Goal: Information Seeking & Learning: Compare options

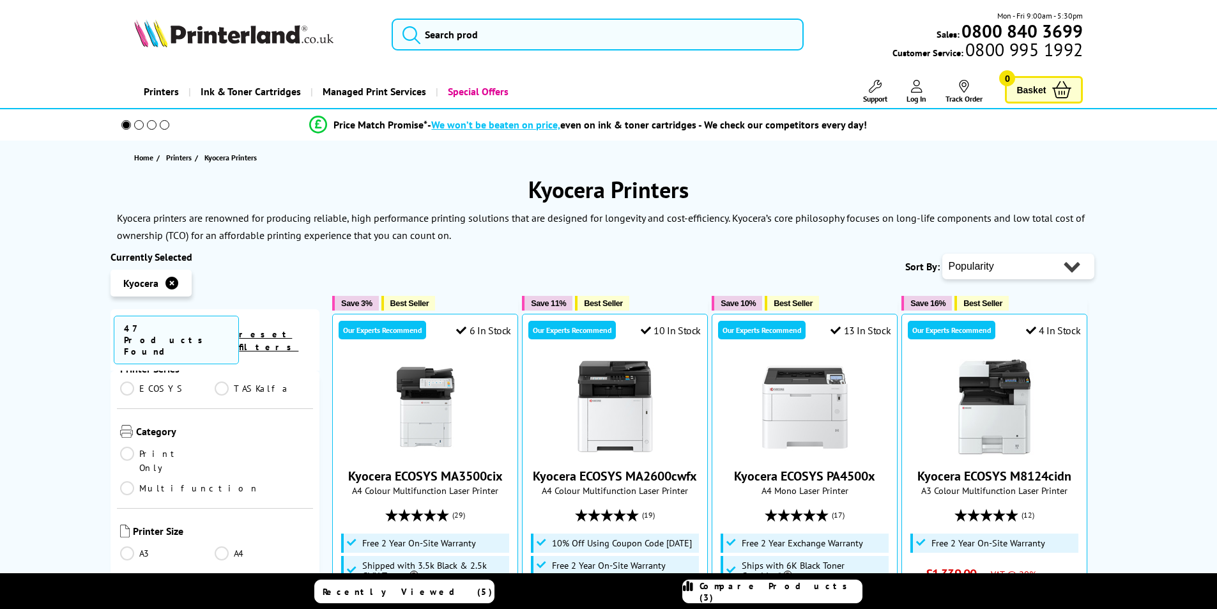
scroll to position [255, 0]
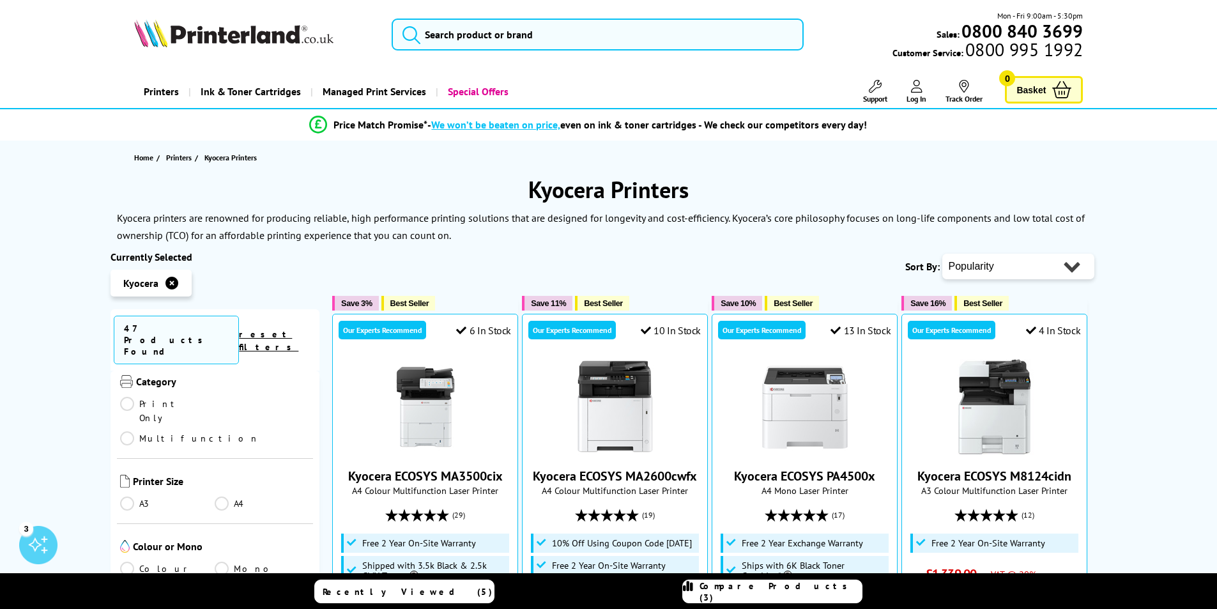
click at [128, 496] on link "A3" at bounding box center [167, 503] width 95 height 14
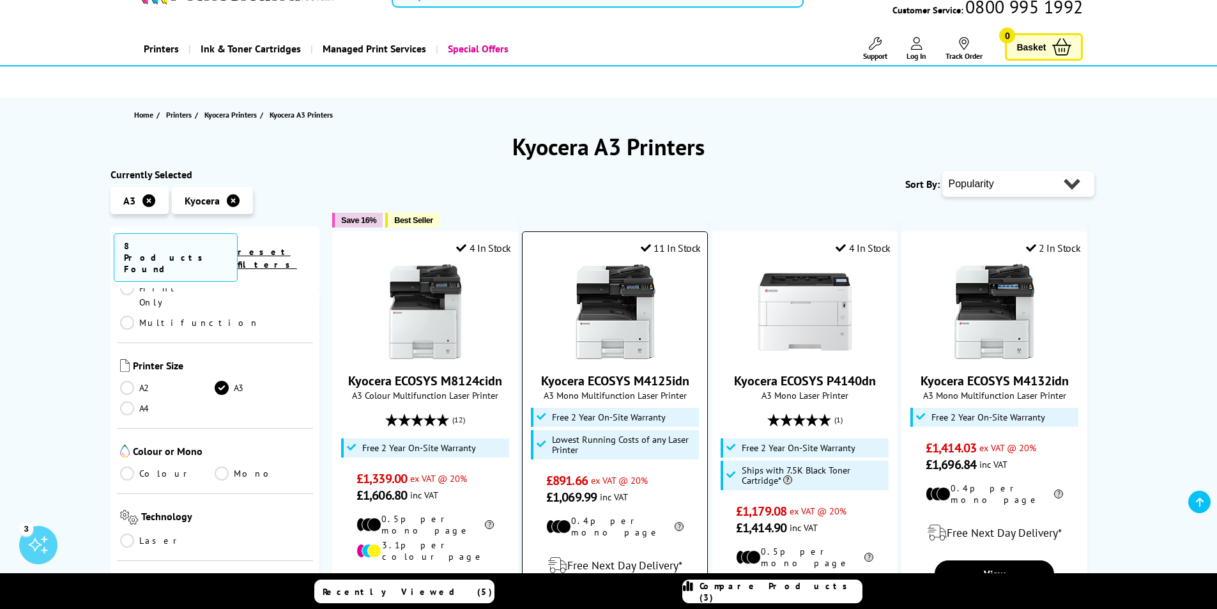
scroll to position [192, 0]
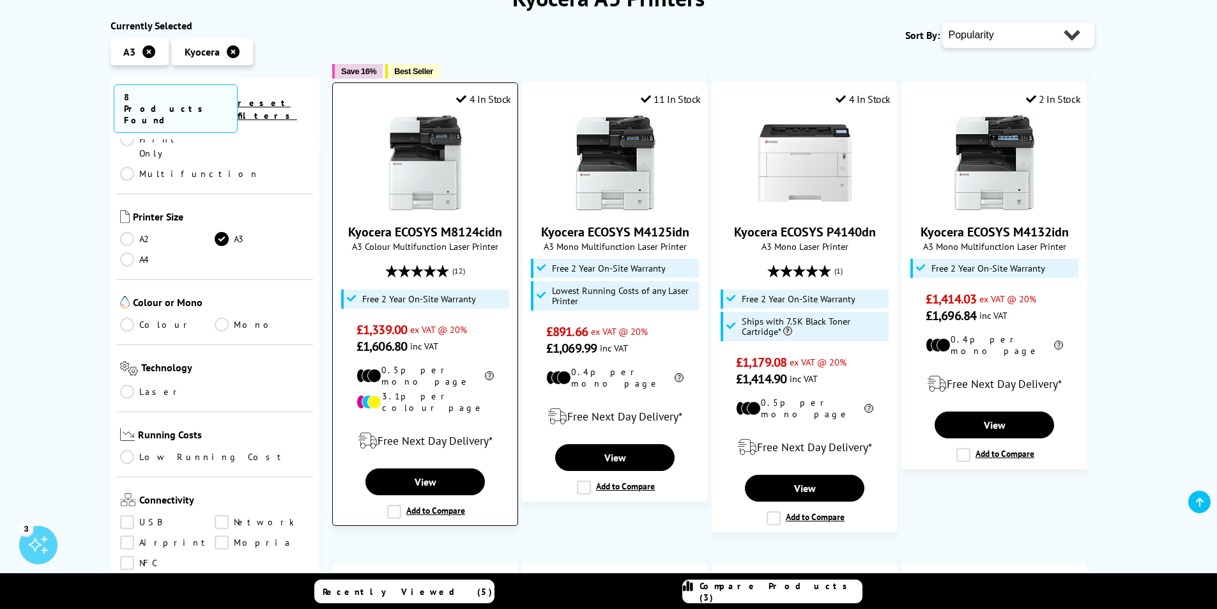
click at [399, 505] on label "Add to Compare" at bounding box center [426, 512] width 78 height 14
click at [0, 0] on input "Add to Compare" at bounding box center [0, 0] width 0 height 0
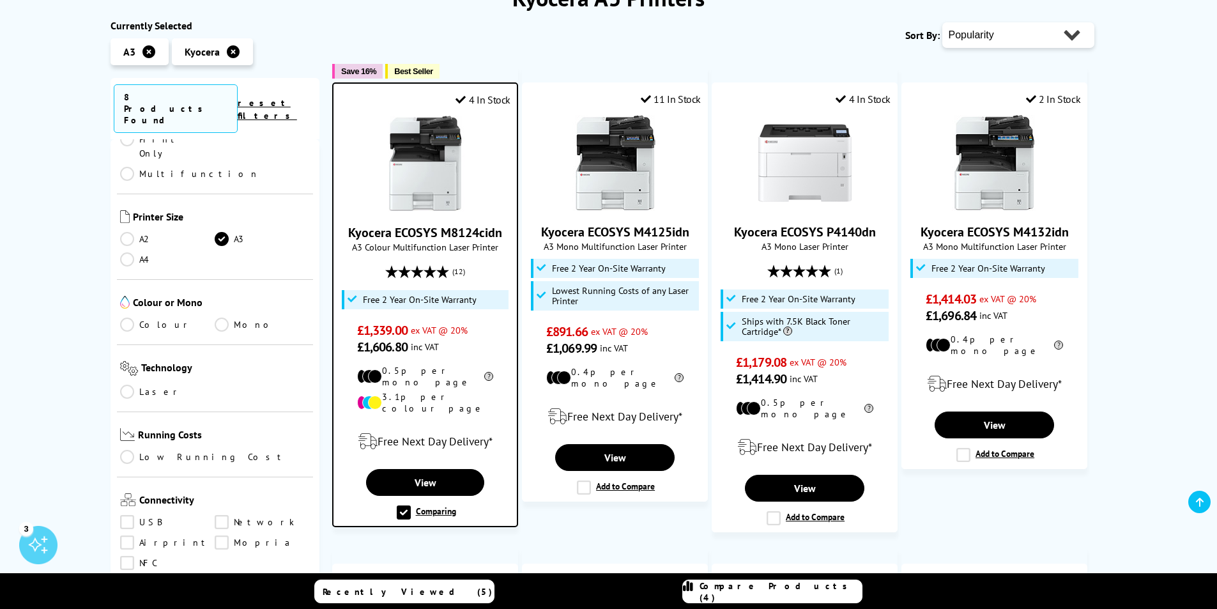
click at [802, 585] on span "Compare Products (4)" at bounding box center [780, 591] width 162 height 23
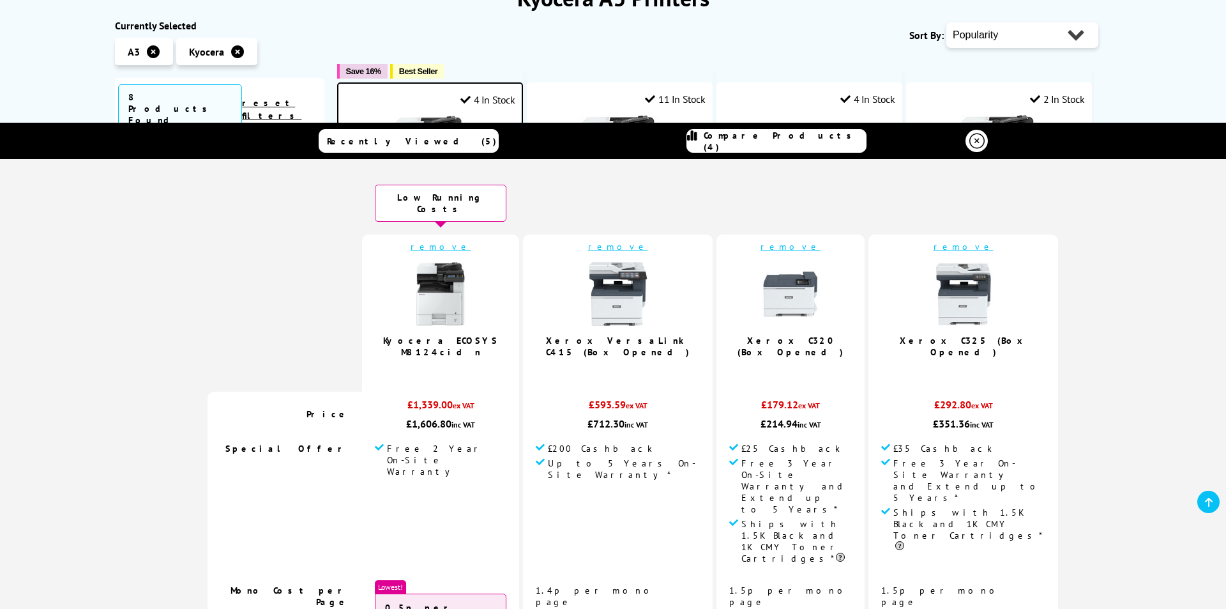
click at [765, 241] on link "remove" at bounding box center [791, 246] width 60 height 11
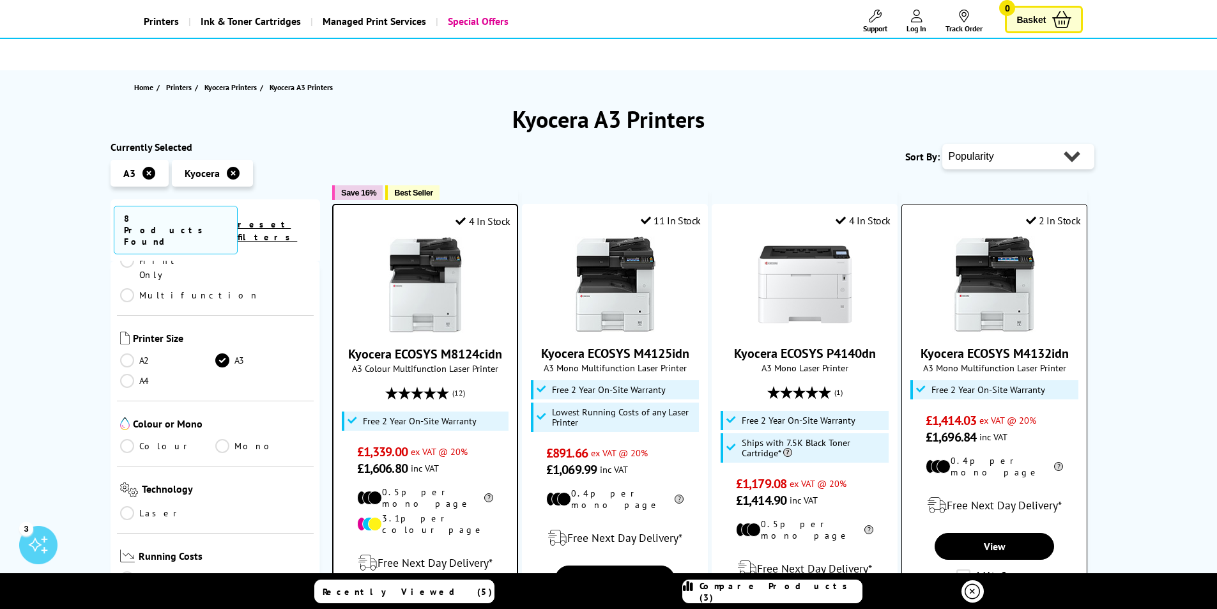
scroll to position [0, 0]
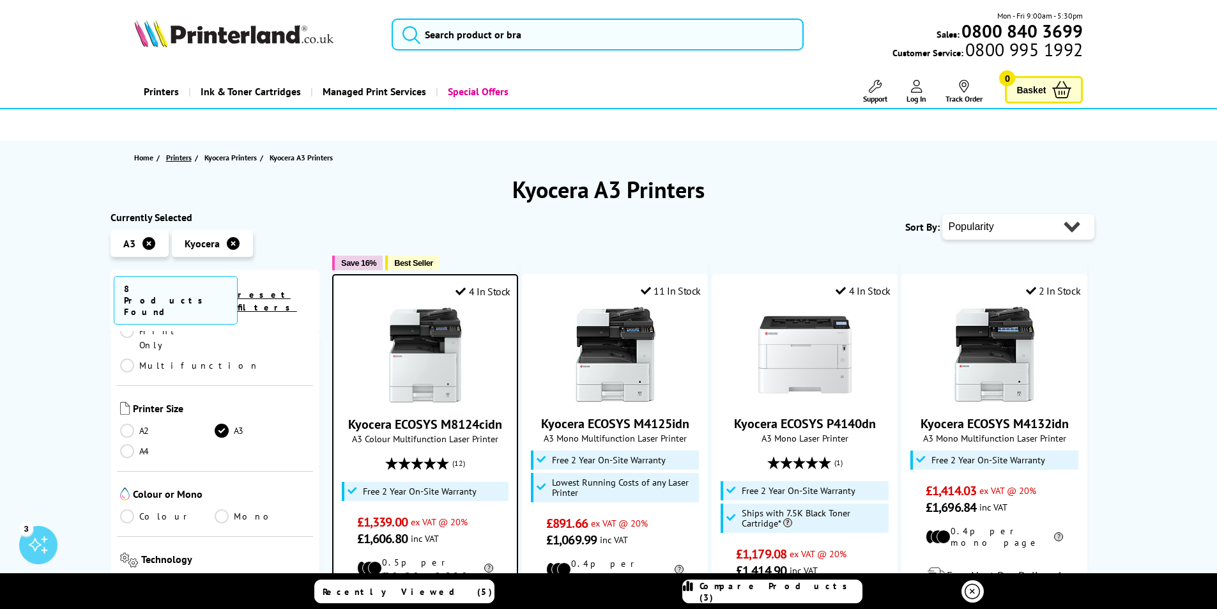
click at [185, 159] on span "Printers" at bounding box center [179, 157] width 26 height 13
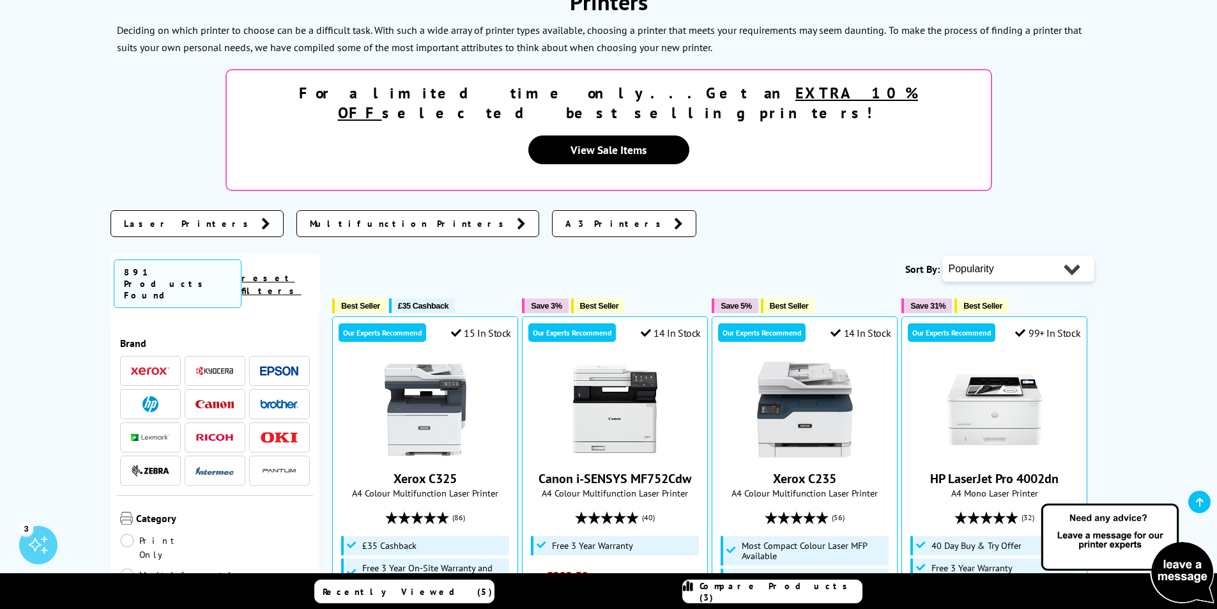
scroll to position [192, 0]
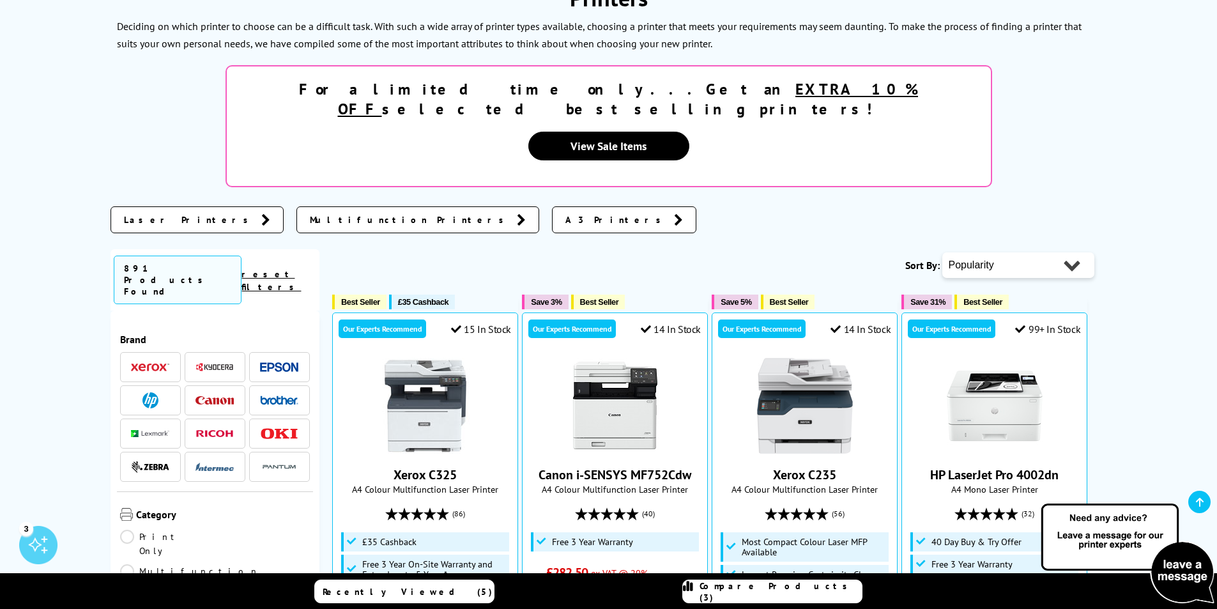
click at [155, 363] on img at bounding box center [150, 367] width 38 height 9
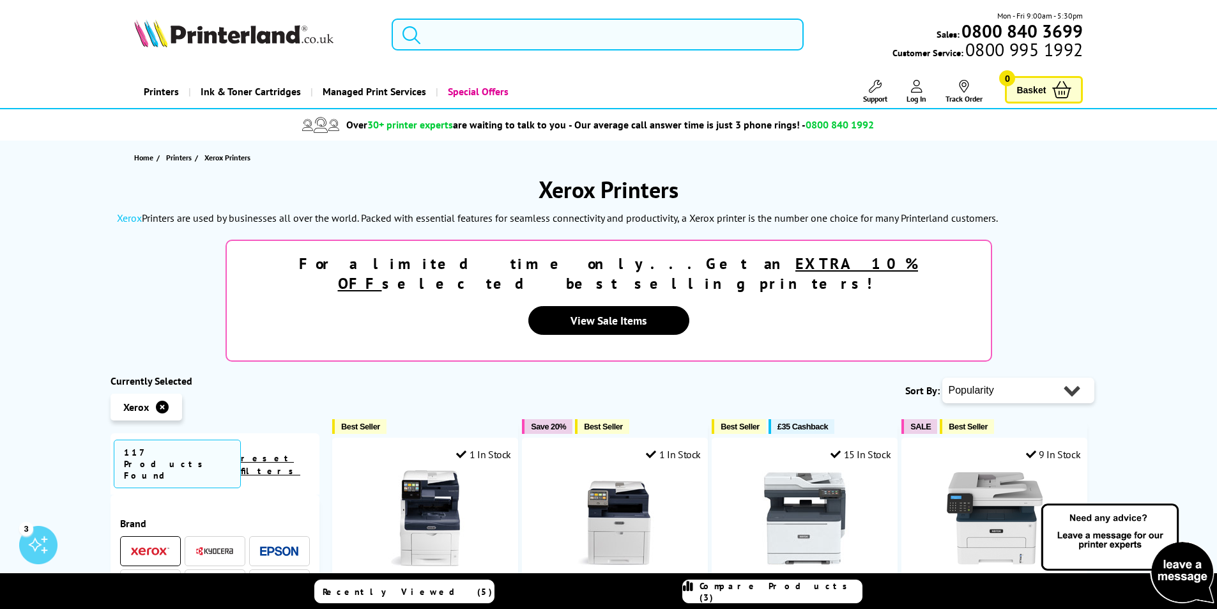
click at [484, 33] on input "search" at bounding box center [598, 35] width 412 height 32
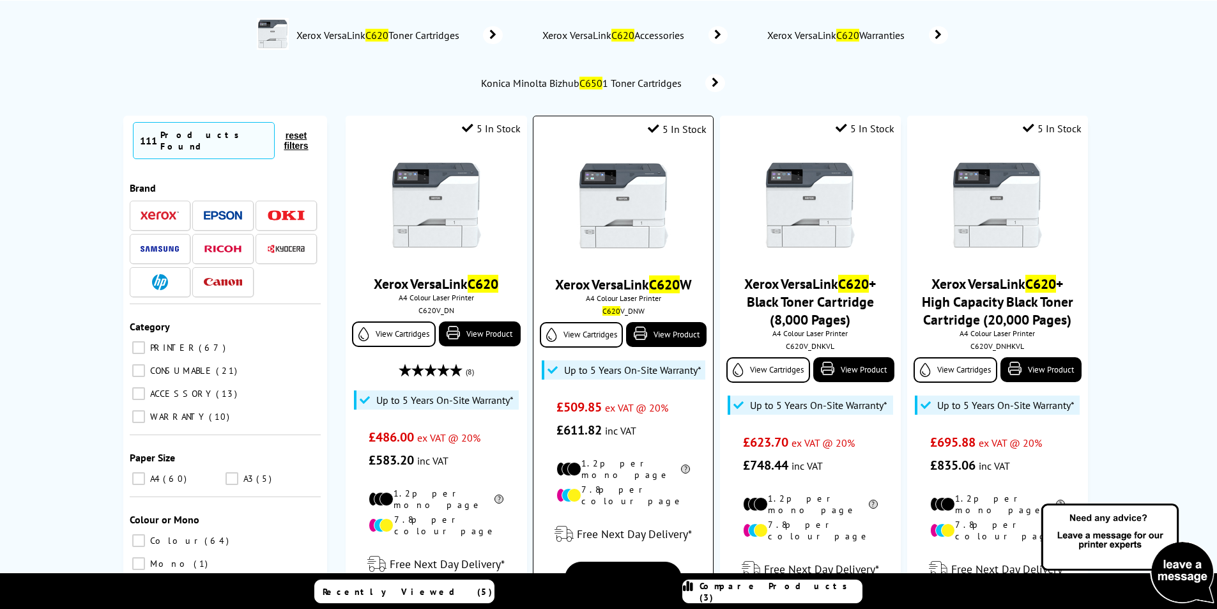
scroll to position [64, 0]
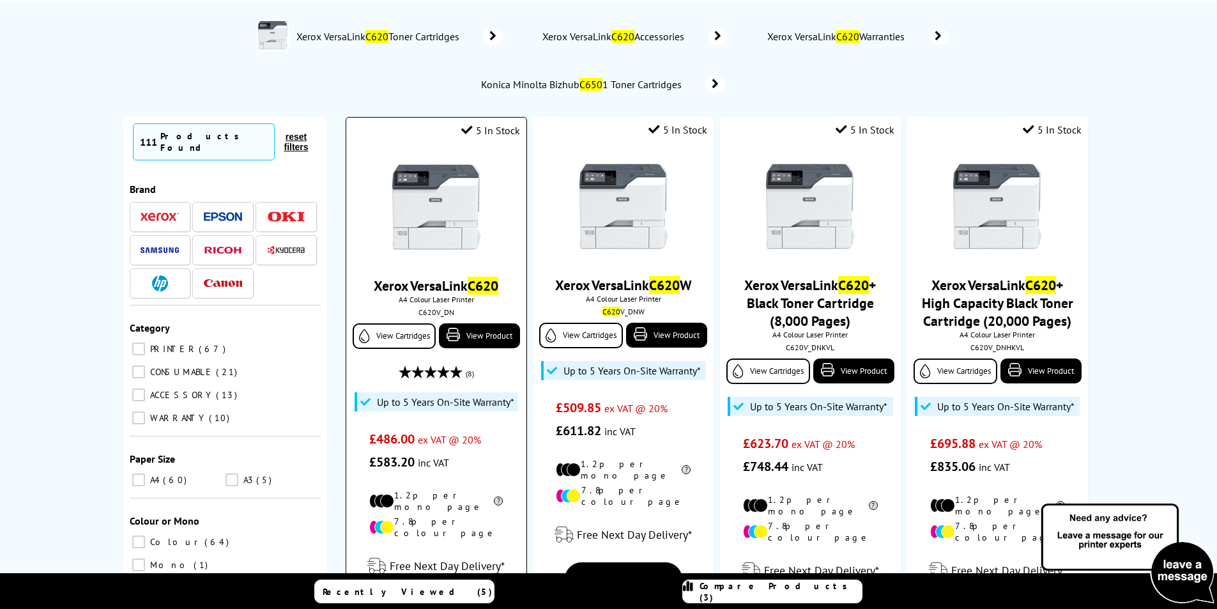
type input "c620"
click at [452, 230] on img at bounding box center [436, 207] width 96 height 96
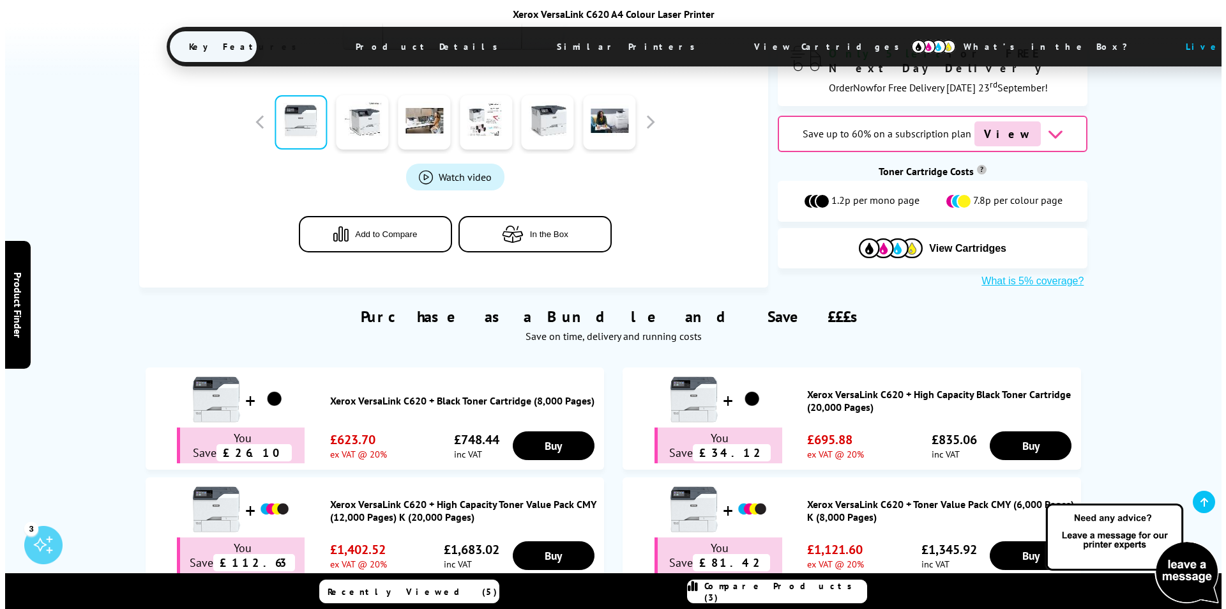
scroll to position [447, 0]
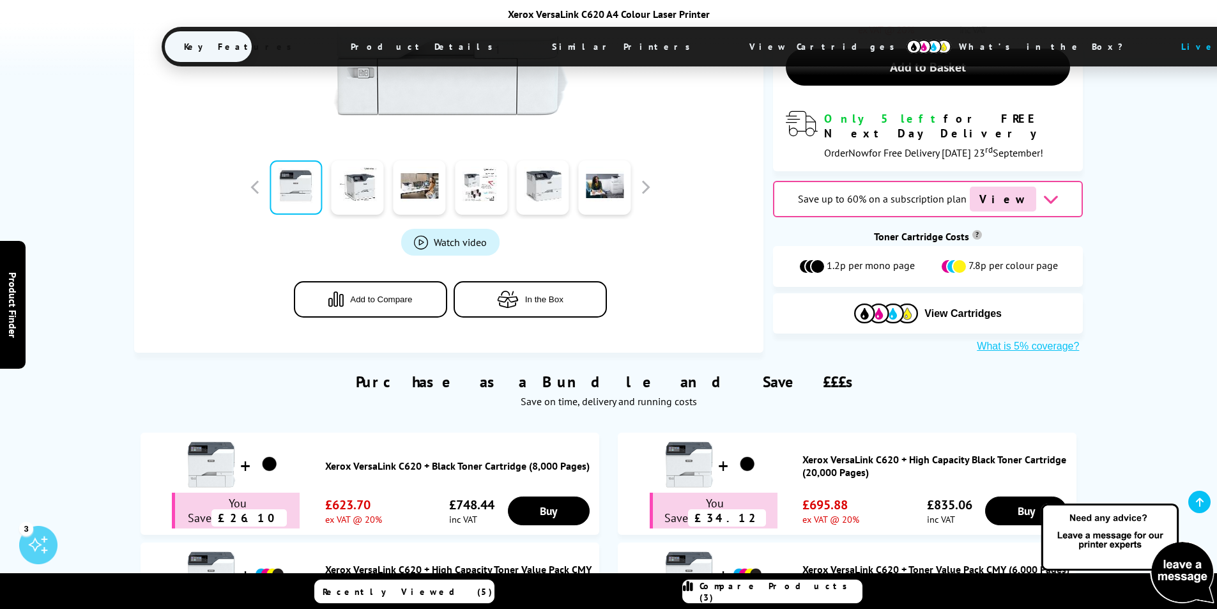
click at [416, 281] on button "Add to Compare" at bounding box center [370, 299] width 153 height 36
click at [803, 592] on span "Compare Products (4)" at bounding box center [780, 591] width 162 height 23
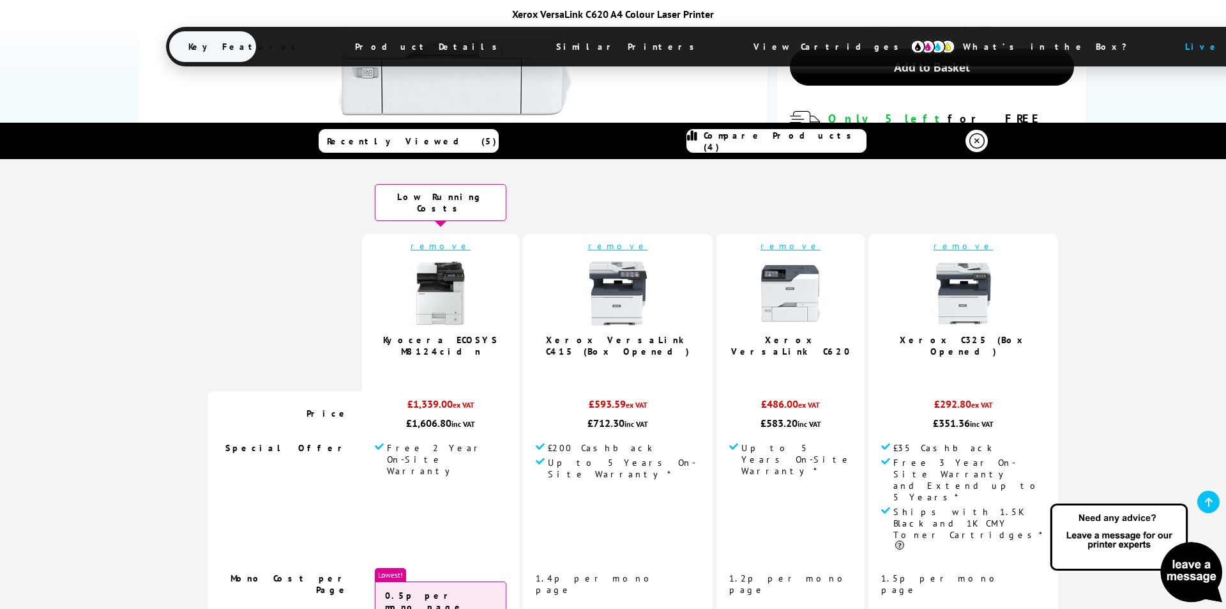
scroll to position [0, 0]
click at [473, 335] on link "Kyocera ECOSYS M8124cidn" at bounding box center [441, 346] width 116 height 23
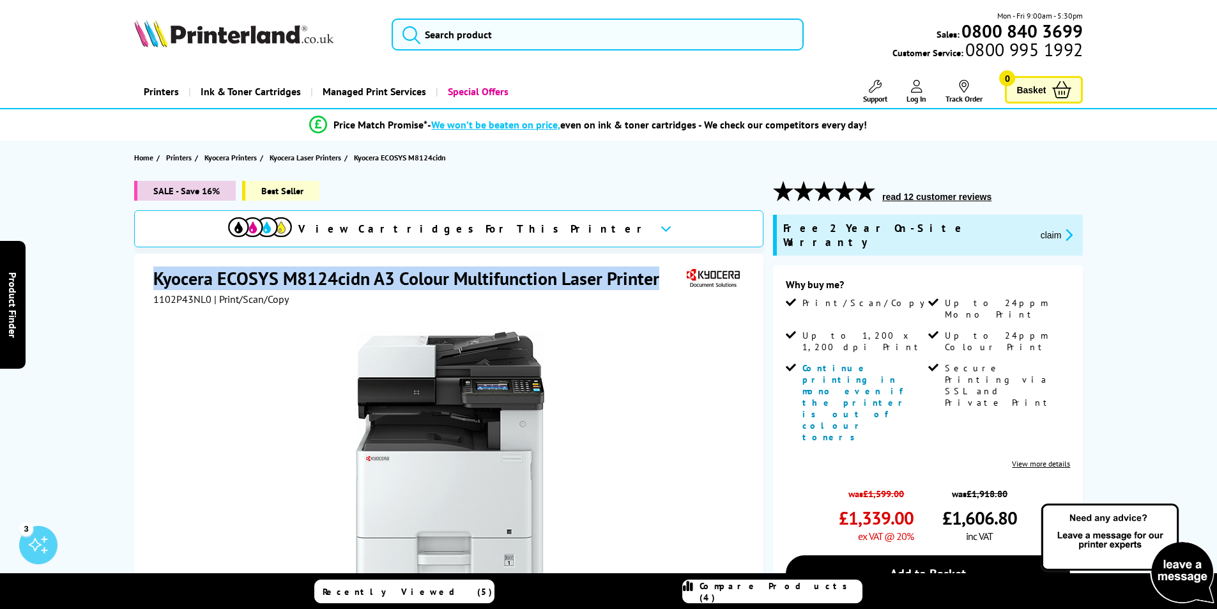
drag, startPoint x: 154, startPoint y: 280, endPoint x: 694, endPoint y: 278, distance: 540.4
click at [694, 278] on div "Kyocera ECOSYS M8124cidn A3 Colour Multifunction Laser Printer" at bounding box center [450, 279] width 594 height 26
copy div "Kyocera ECOSYS M8124cidn A3 Colour Multifunction Laser Printer"
